Goal: Information Seeking & Learning: Find contact information

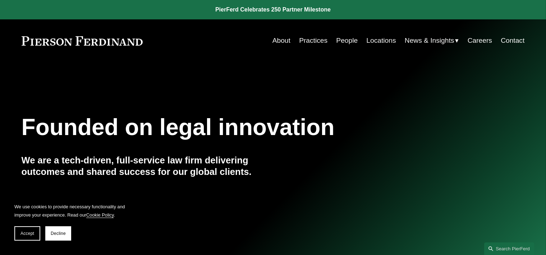
click at [374, 41] on link "Locations" at bounding box center [380, 41] width 29 height 14
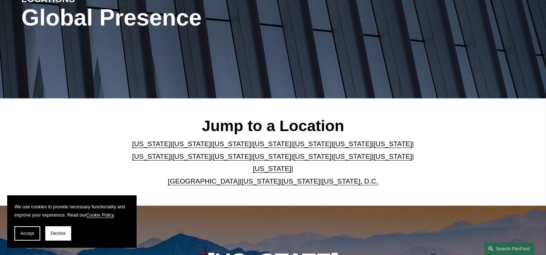
scroll to position [215, 0]
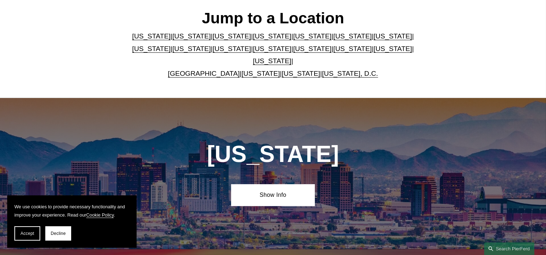
click at [291, 57] on link "[US_STATE]" at bounding box center [272, 61] width 38 height 8
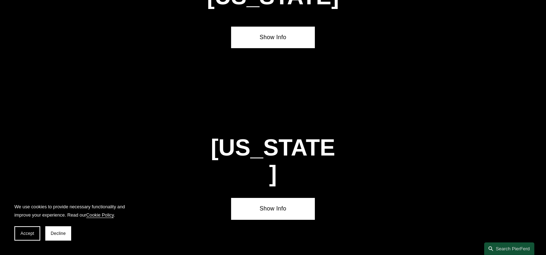
scroll to position [2365, 0]
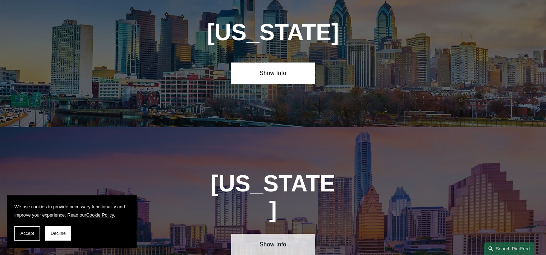
click at [271, 234] on link "Show Info" at bounding box center [273, 245] width 84 height 22
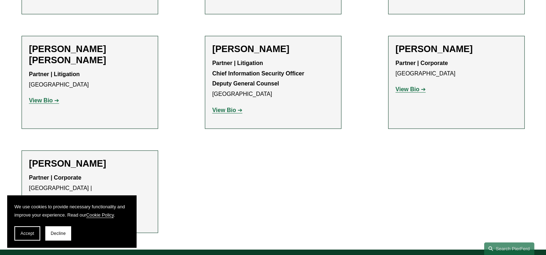
scroll to position [503, 0]
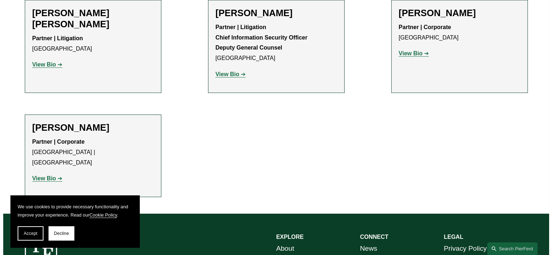
scroll to position [575, 0]
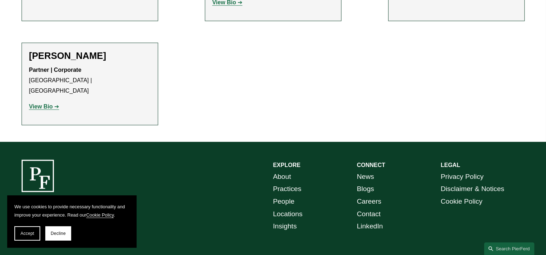
click at [44, 103] on strong "View Bio" at bounding box center [41, 106] width 24 height 6
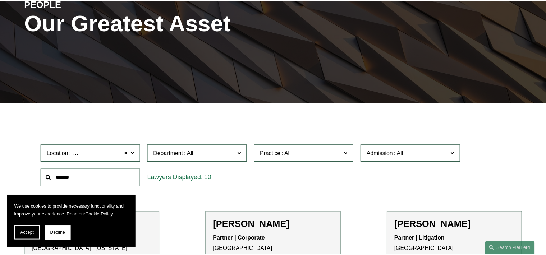
scroll to position [175, 0]
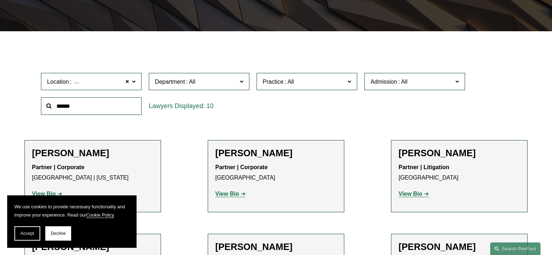
click at [131, 81] on label "Location Houston" at bounding box center [91, 82] width 101 height 18
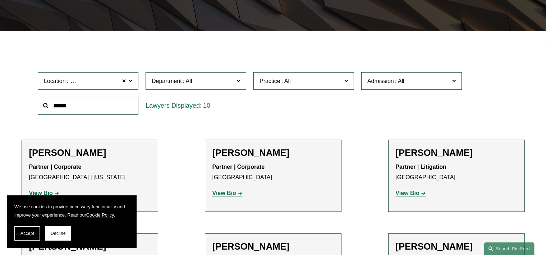
click at [0, 0] on link "Austin" at bounding box center [0, 0] width 0 height 0
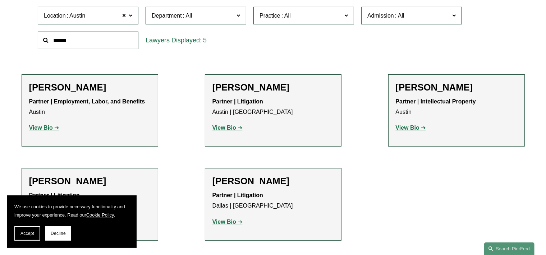
scroll to position [277, 0]
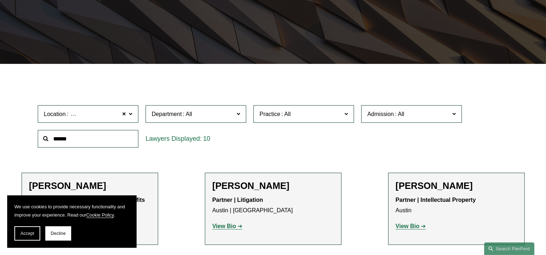
scroll to position [133, 0]
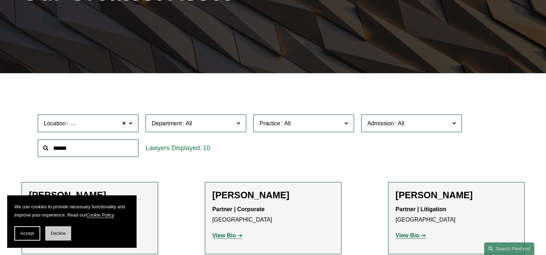
click at [63, 231] on span "Decline" at bounding box center [58, 233] width 15 height 5
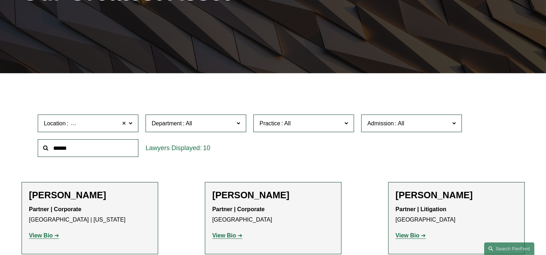
click at [125, 124] on span at bounding box center [124, 123] width 4 height 9
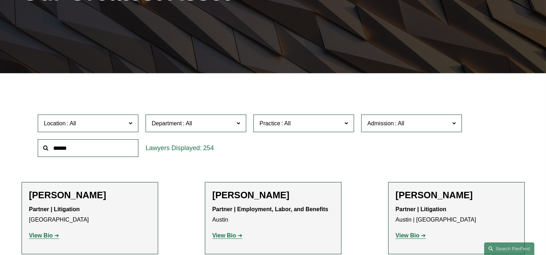
click at [125, 124] on span "Location" at bounding box center [85, 124] width 82 height 10
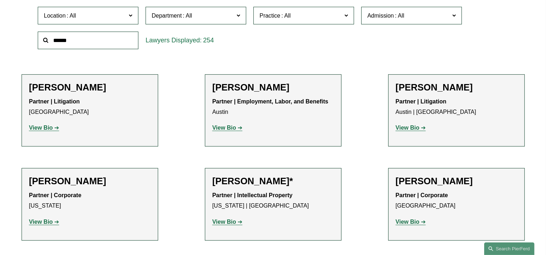
scroll to position [108, 0]
click at [0, 0] on link "Dallas" at bounding box center [0, 0] width 0 height 0
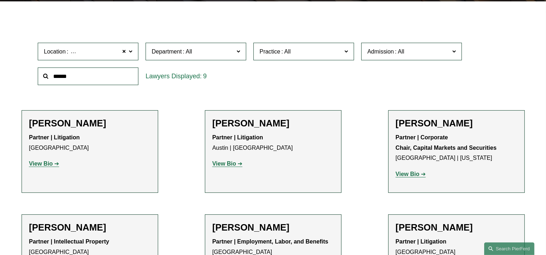
scroll to position [169, 0]
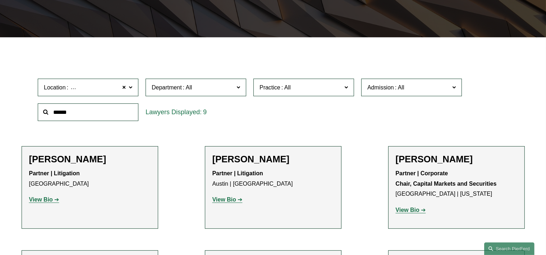
click at [346, 89] on span at bounding box center [346, 87] width 4 height 9
click at [392, 120] on div "Location Dallas Dallas All Atlanta Austin Boston Charlotte Chicago Cincinnati C…" at bounding box center [272, 99] width 477 height 49
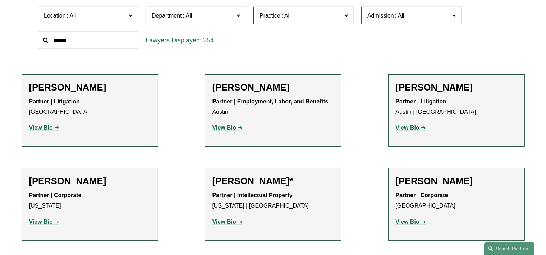
click at [0, 0] on link "Bankruptcy, Financial Restructuring, and Reorganization" at bounding box center [0, 0] width 0 height 0
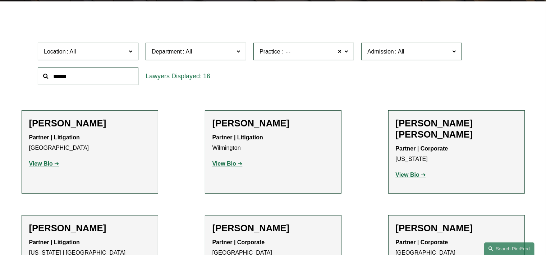
scroll to position [241, 0]
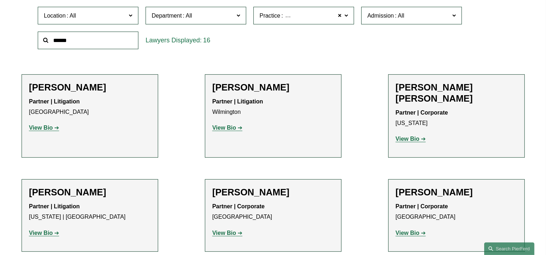
click at [344, 18] on span at bounding box center [346, 15] width 4 height 9
click at [0, 0] on link "Bankruptcy, Financial Restructuring, and Reorganization" at bounding box center [0, 0] width 0 height 0
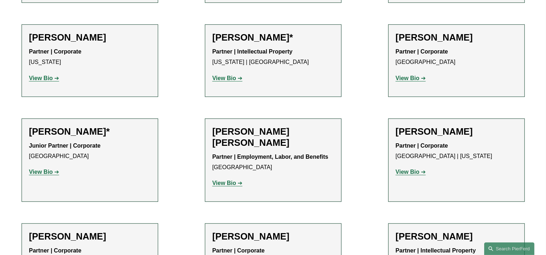
scroll to position [456, 0]
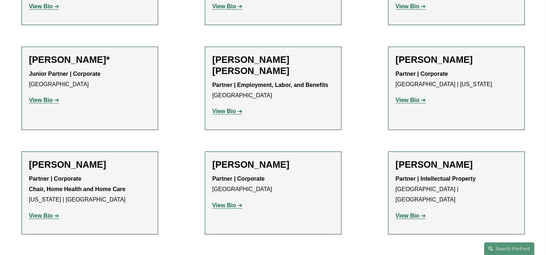
click at [408, 100] on strong "View Bio" at bounding box center [407, 100] width 24 height 6
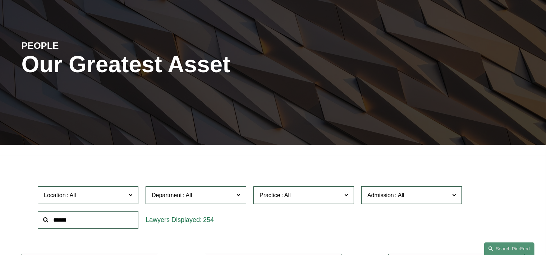
scroll to position [0, 0]
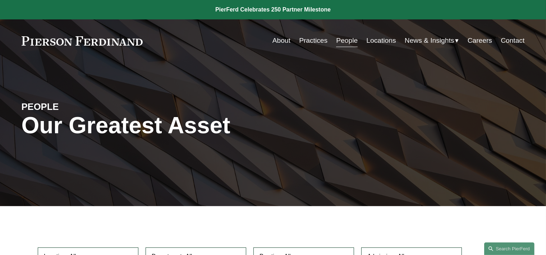
click at [380, 39] on link "Locations" at bounding box center [380, 41] width 29 height 14
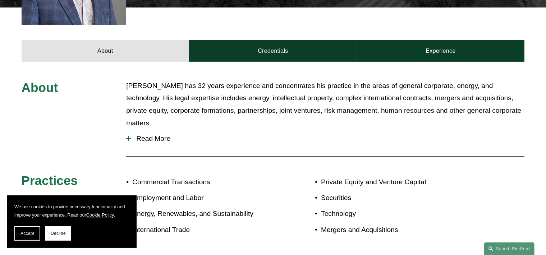
scroll to position [323, 0]
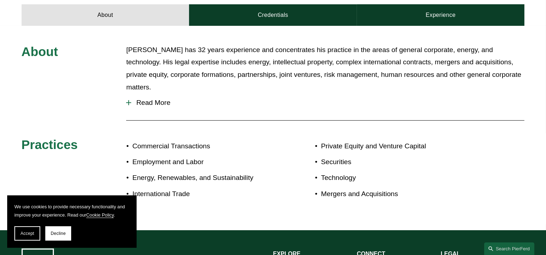
click at [151, 99] on span "Read More" at bounding box center [327, 103] width 393 height 8
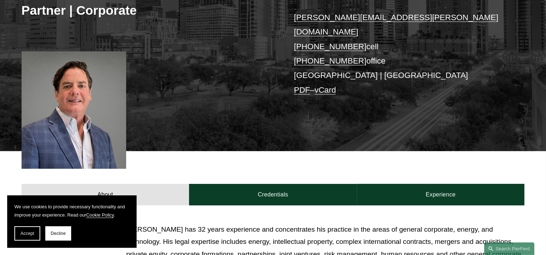
scroll to position [72, 0]
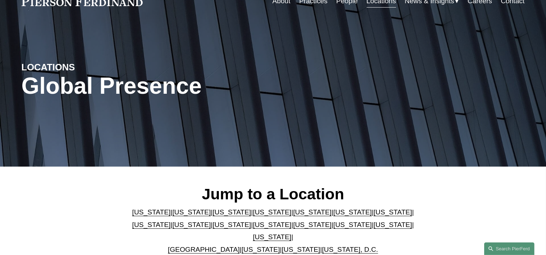
scroll to position [147, 0]
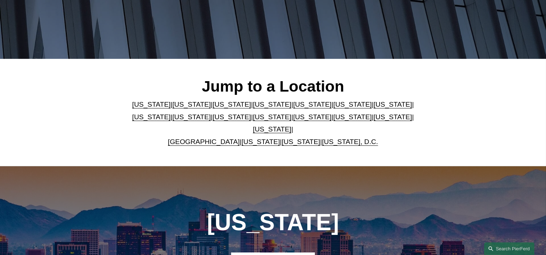
click at [291, 125] on link "[US_STATE]" at bounding box center [272, 129] width 38 height 8
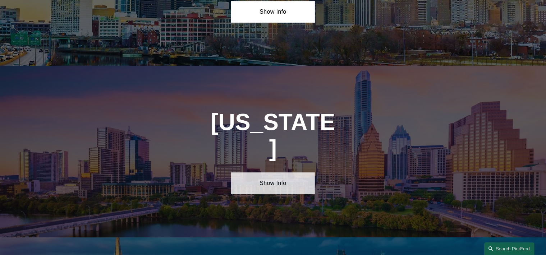
click at [264, 172] on link "Show Info" at bounding box center [273, 183] width 84 height 22
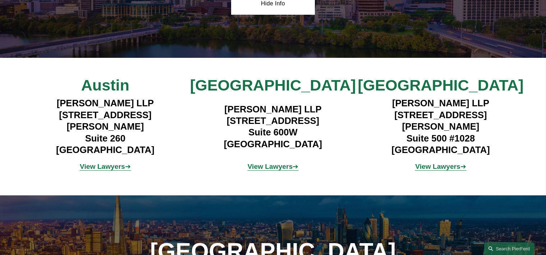
scroll to position [2570, 0]
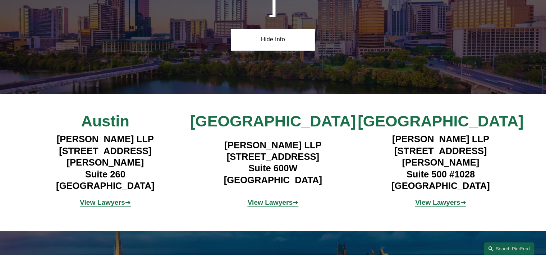
click at [175, 133] on h4 "[PERSON_NAME] LLP [STREET_ADDRESS][PERSON_NAME]" at bounding box center [106, 162] width 168 height 58
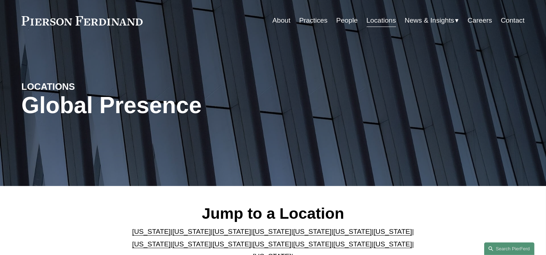
scroll to position [0, 0]
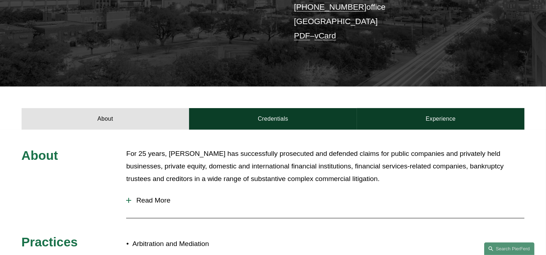
scroll to position [219, 0]
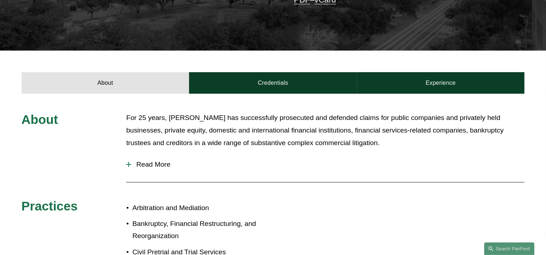
click at [149, 161] on span "Read More" at bounding box center [327, 165] width 393 height 8
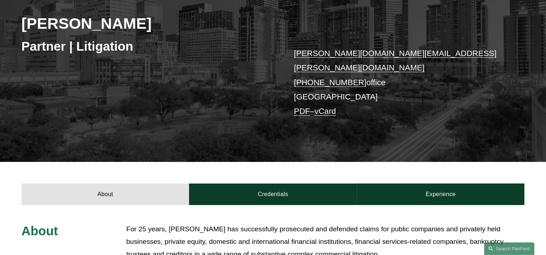
scroll to position [0, 0]
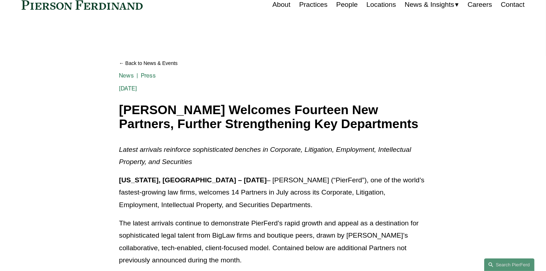
scroll to position [72, 0]
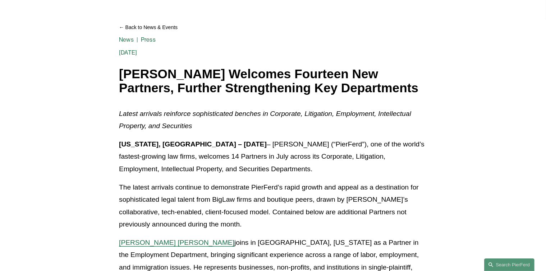
click at [399, 211] on p "The latest arrivals continue to demonstrate PierFerd’s rapid growth and appeal …" at bounding box center [273, 206] width 308 height 50
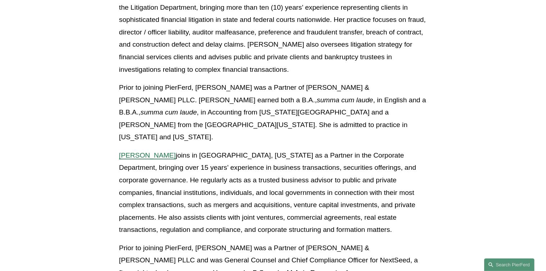
scroll to position [1006, 0]
